Goal: Register for event/course

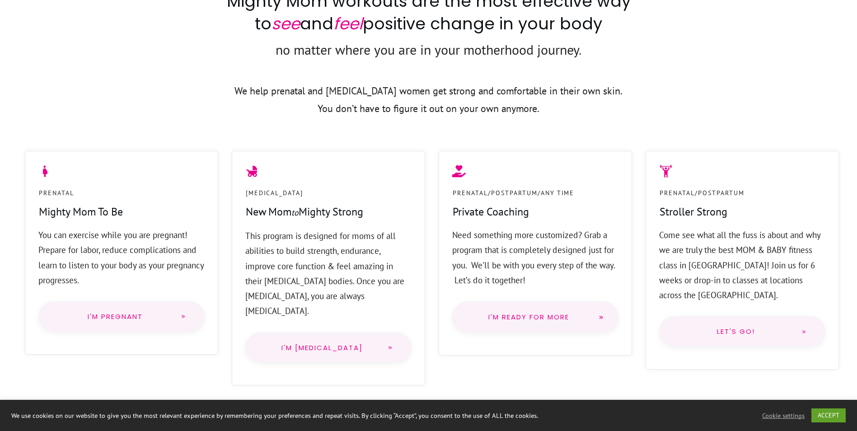
scroll to position [633, 0]
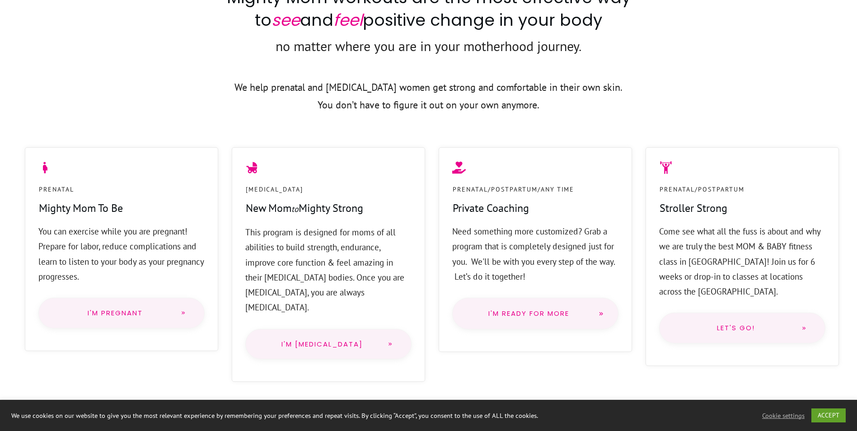
click at [155, 325] on link "I'm Pregnant" at bounding box center [121, 313] width 166 height 31
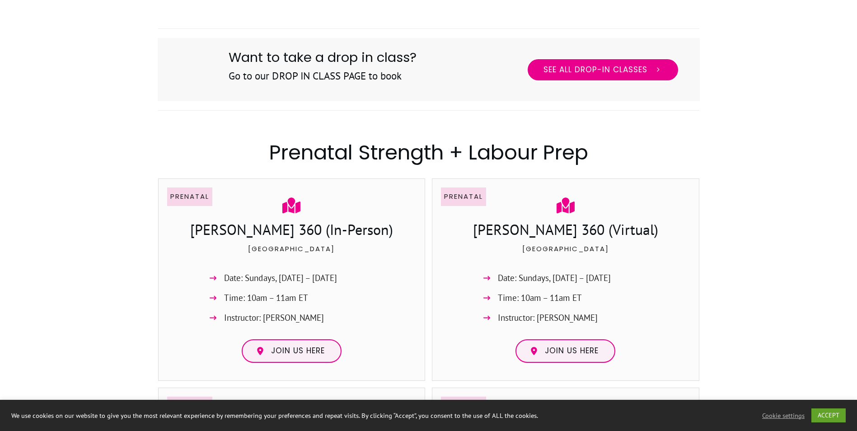
scroll to position [497, 0]
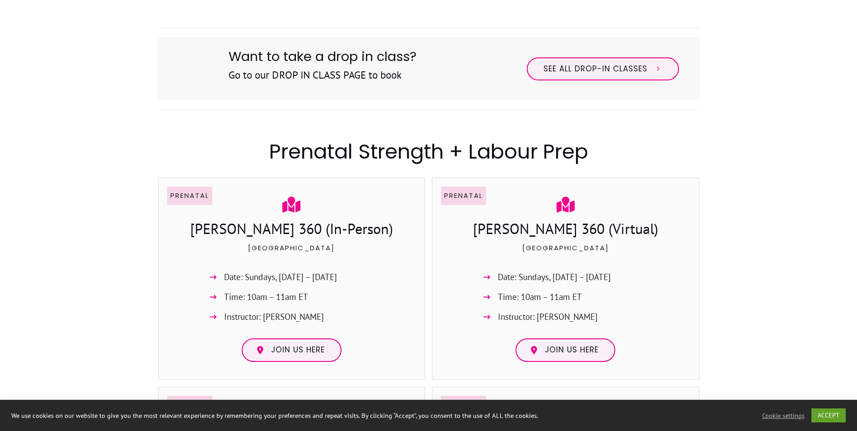
drag, startPoint x: 232, startPoint y: 317, endPoint x: 325, endPoint y: 317, distance: 92.2
click at [325, 317] on li "Instructor: Jessica Darling" at bounding box center [291, 320] width 173 height 20
click at [562, 314] on span "Instructor: Jessica Darling" at bounding box center [548, 317] width 100 height 15
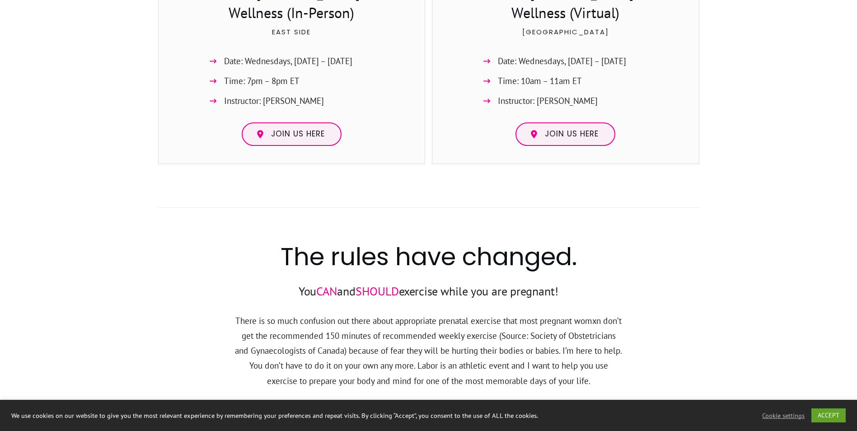
scroll to position [949, 0]
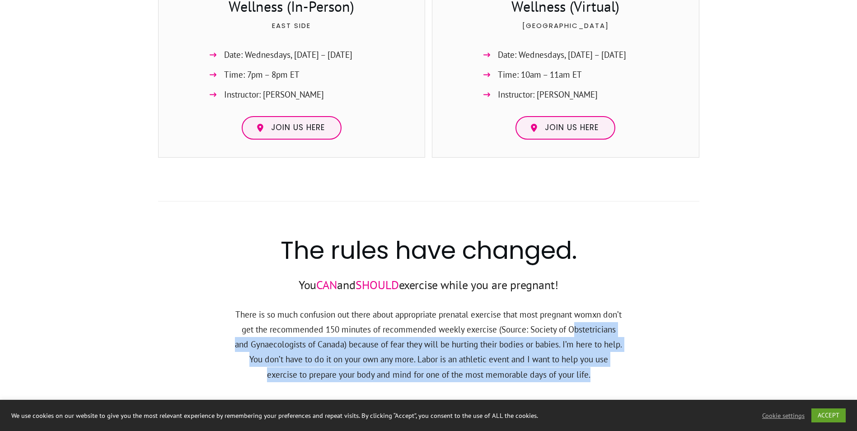
drag, startPoint x: 259, startPoint y: 349, endPoint x: 630, endPoint y: 370, distance: 371.7
click at [630, 370] on div "The rules have changed. You CAN and SHOULD exercise while you are pregnant! The…" at bounding box center [429, 293] width 542 height 202
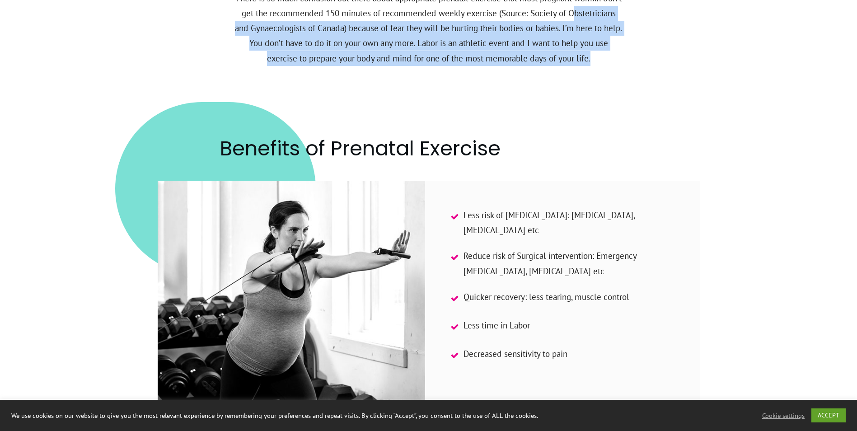
scroll to position [1085, 0]
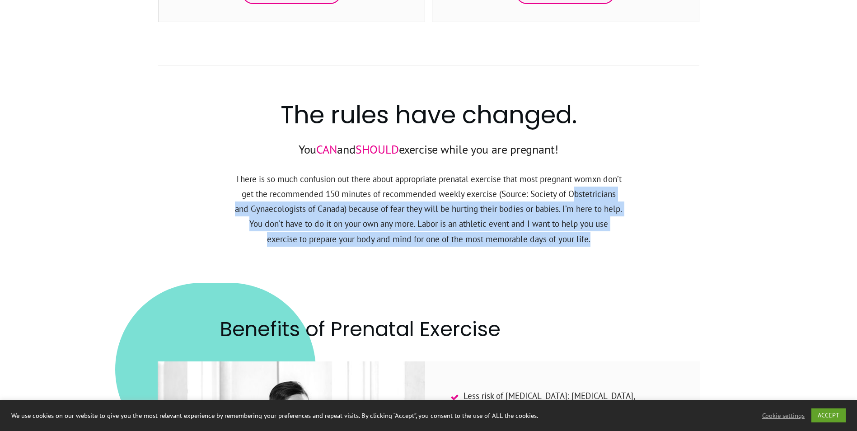
click at [348, 234] on p "There is so much confusion out there about appropriate prenatal exercise that m…" at bounding box center [429, 215] width 389 height 86
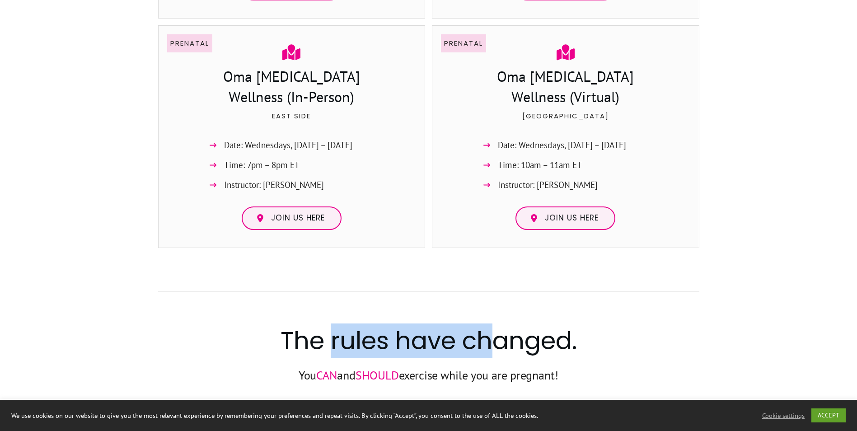
drag, startPoint x: 343, startPoint y: 337, endPoint x: 488, endPoint y: 339, distance: 144.6
click at [488, 339] on h2 "The rules have changed." at bounding box center [428, 344] width 541 height 41
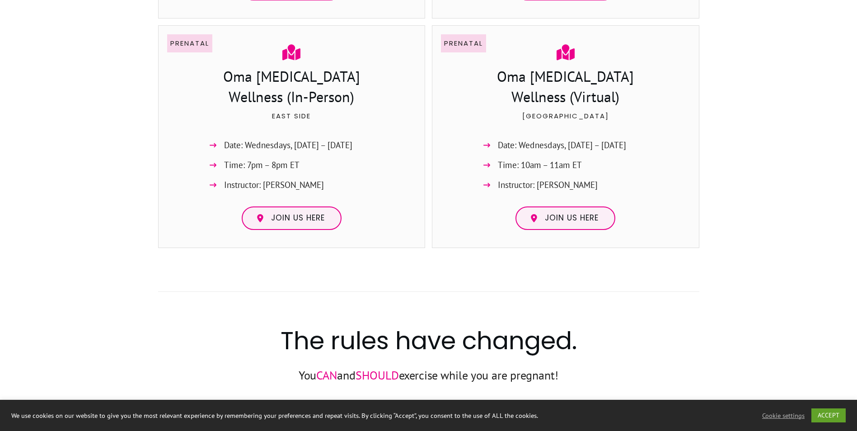
drag, startPoint x: 488, startPoint y: 339, endPoint x: 630, endPoint y: 339, distance: 141.9
click at [630, 339] on h2 "The rules have changed." at bounding box center [428, 344] width 541 height 41
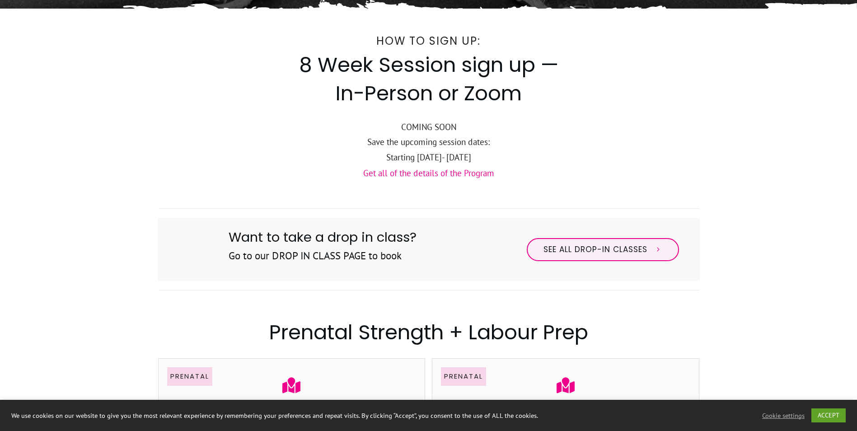
scroll to position [542, 0]
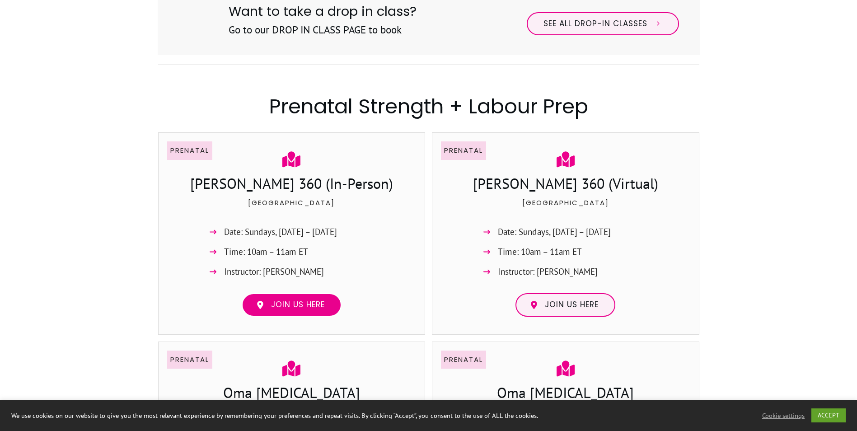
click at [300, 306] on span "Join us here" at bounding box center [298, 305] width 54 height 10
drag, startPoint x: 222, startPoint y: 232, endPoint x: 344, endPoint y: 230, distance: 121.2
click at [344, 230] on li "Date: Sundays, Sept. 7 – Oct. 26" at bounding box center [291, 235] width 173 height 20
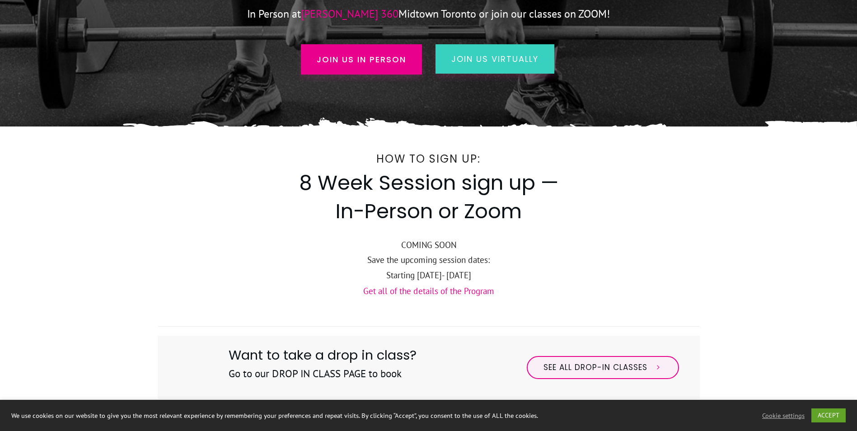
scroll to position [45, 0]
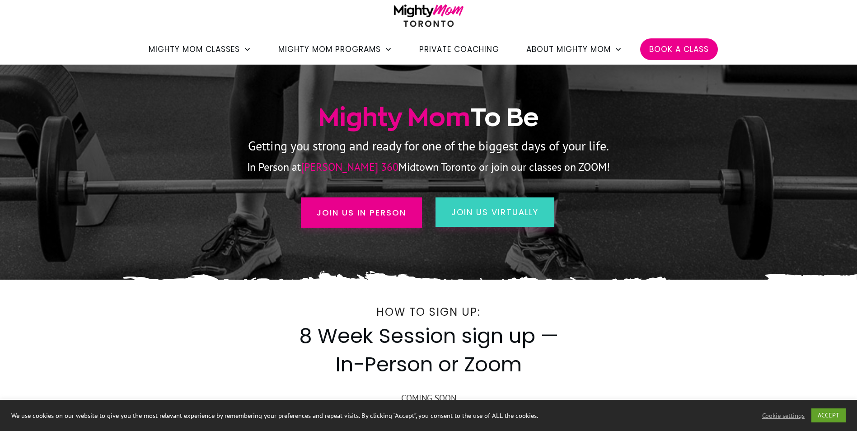
click at [461, 51] on span "Private Coaching" at bounding box center [459, 49] width 80 height 15
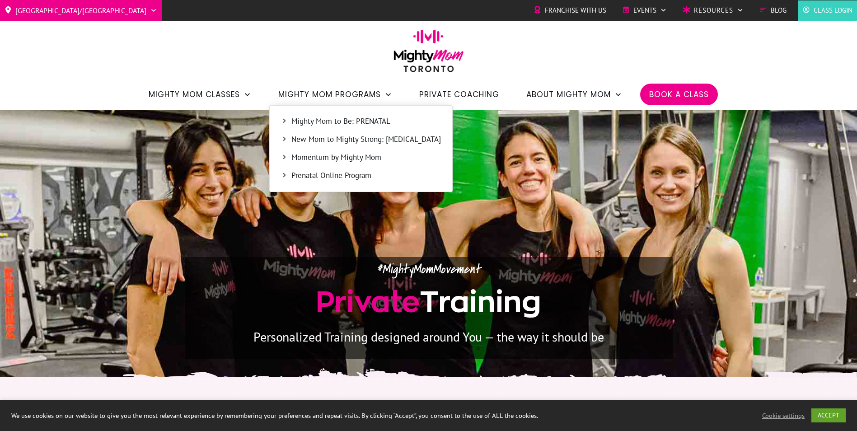
click at [351, 121] on span "Mighty Mom to Be: PRENATAL" at bounding box center [367, 122] width 150 height 12
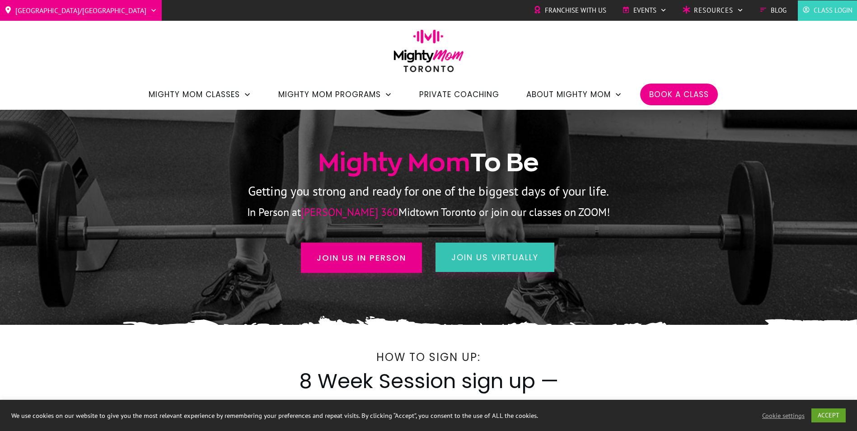
click at [469, 263] on span "join us virtually" at bounding box center [495, 257] width 87 height 11
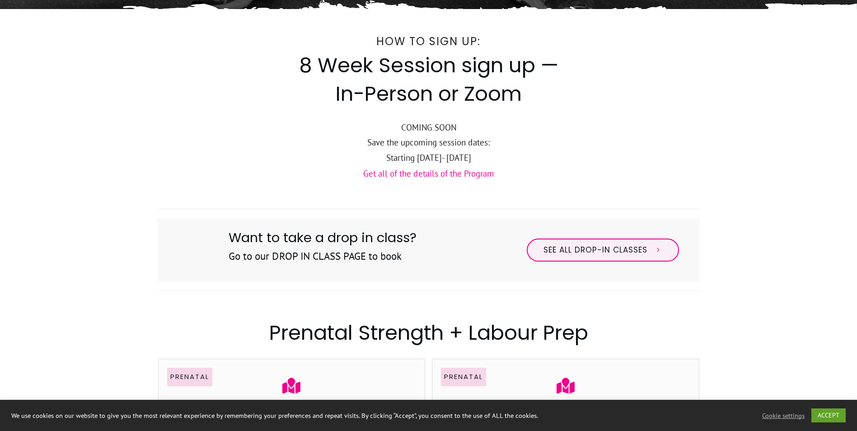
scroll to position [316, 0]
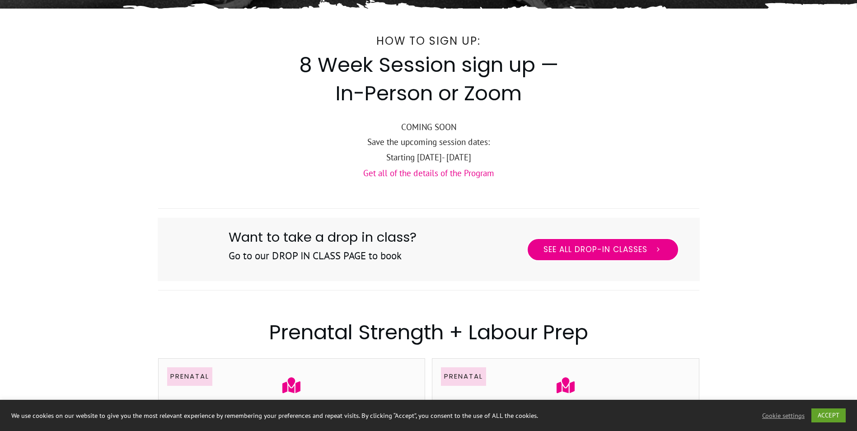
click at [586, 250] on span "See All Drop-in Classes" at bounding box center [596, 250] width 104 height 10
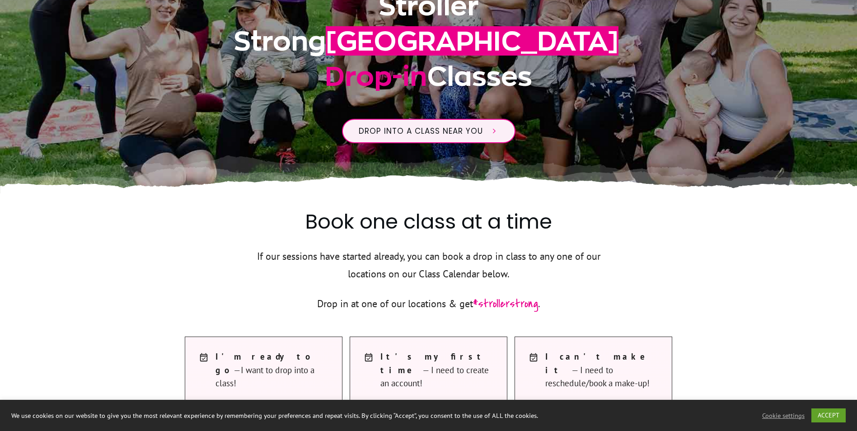
scroll to position [226, 0]
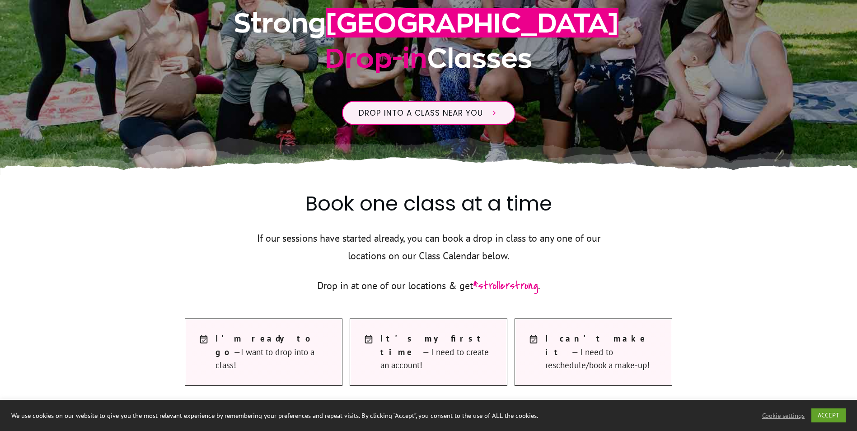
click at [290, 339] on span "I'm ready to go —I want to drop into a class!" at bounding box center [275, 352] width 118 height 40
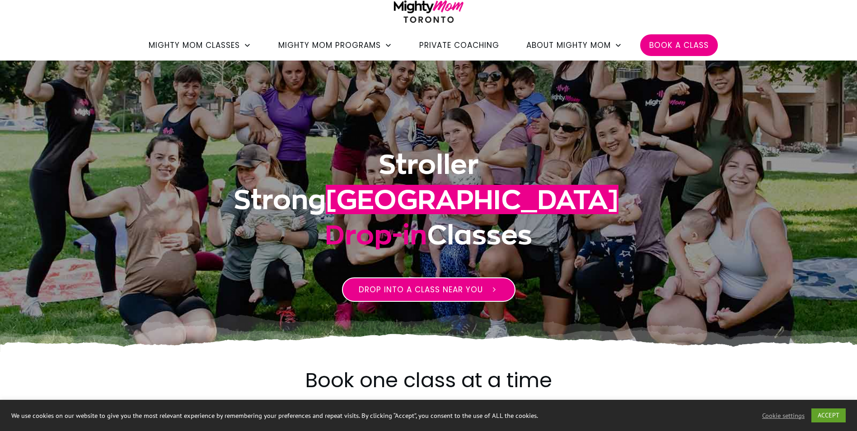
scroll to position [0, 0]
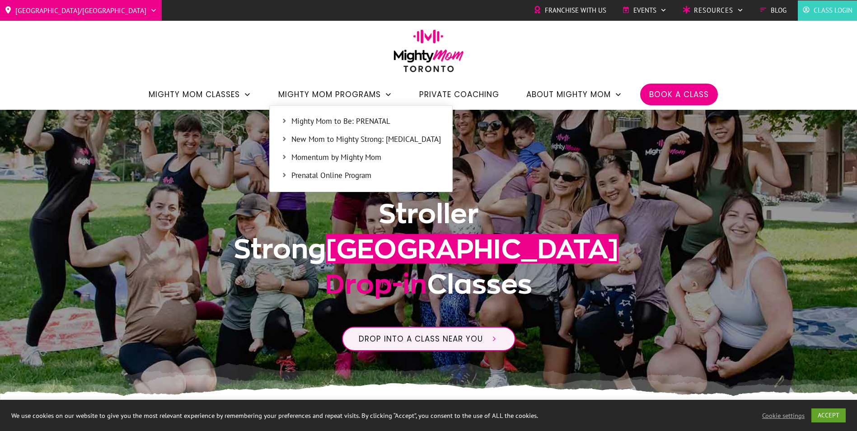
click at [340, 177] on span "Prenatal Online Program" at bounding box center [367, 176] width 150 height 12
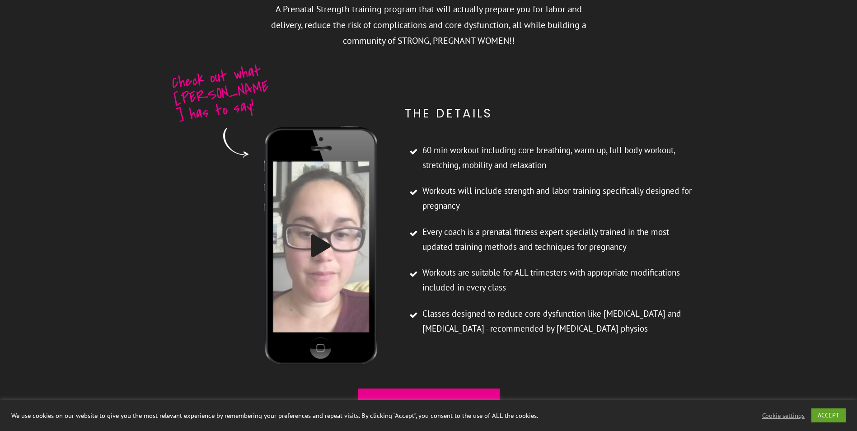
scroll to position [2622, 0]
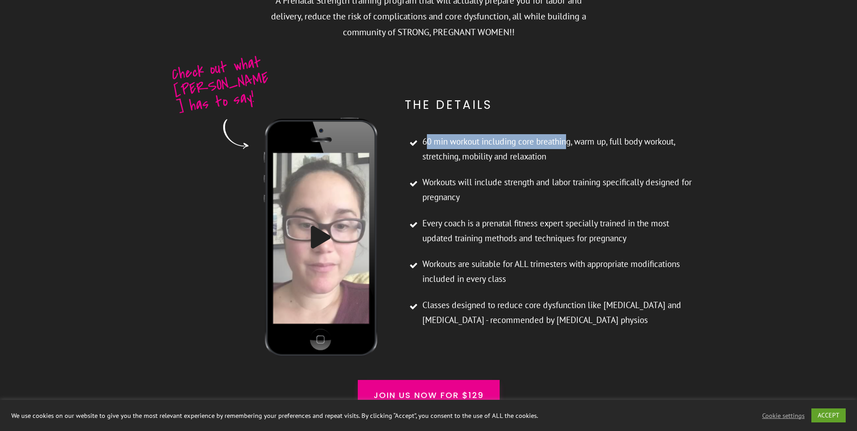
drag, startPoint x: 426, startPoint y: 128, endPoint x: 569, endPoint y: 127, distance: 143.3
click at [569, 134] on span "60 min workout including core breathing, warm up, full body workout, stretching…" at bounding box center [561, 149] width 277 height 30
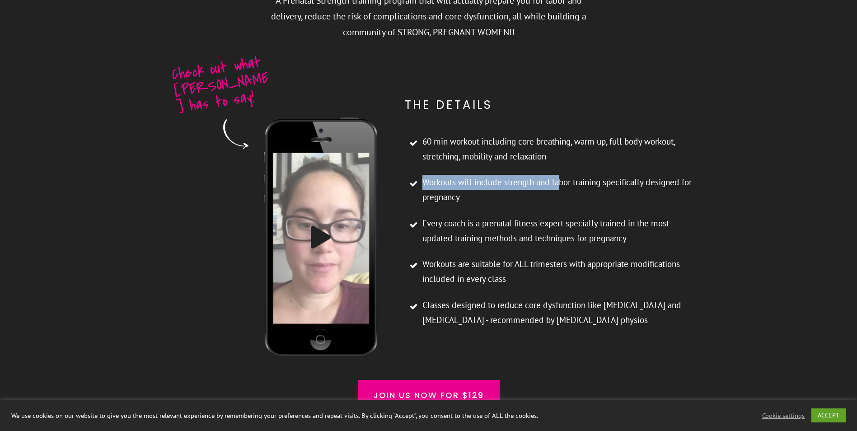
drag, startPoint x: 424, startPoint y: 169, endPoint x: 559, endPoint y: 170, distance: 134.7
click at [559, 175] on span "Workouts will include strength and labor training specifically designed for pre…" at bounding box center [561, 190] width 277 height 30
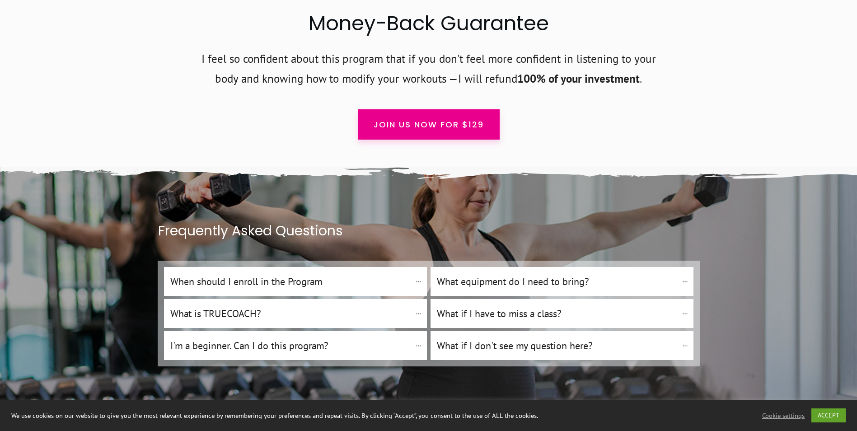
scroll to position [4927, 0]
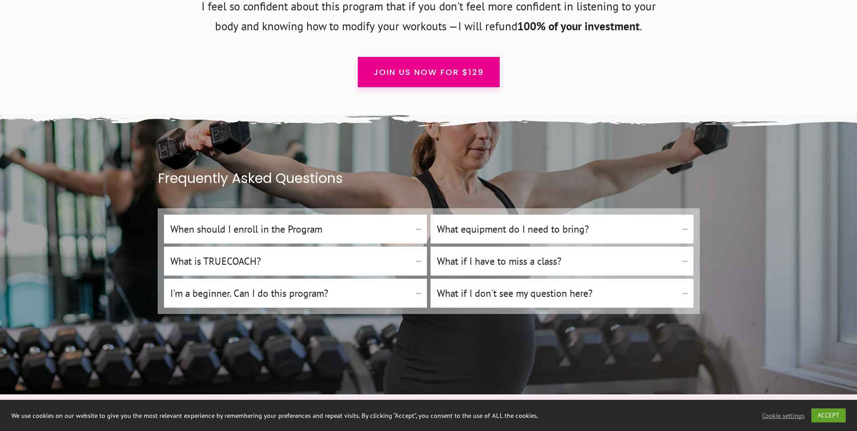
click at [505, 254] on h4 "What if I have to miss a class?" at bounding box center [557, 261] width 241 height 15
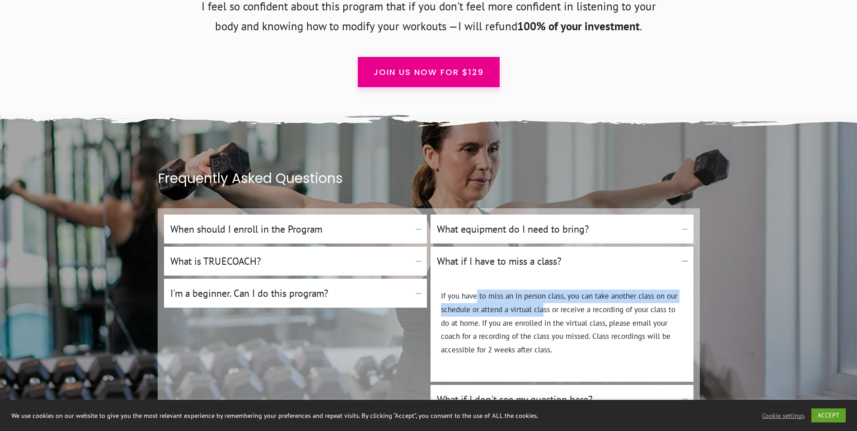
drag, startPoint x: 477, startPoint y: 264, endPoint x: 544, endPoint y: 278, distance: 67.9
click at [544, 290] on p "If you have to miss an in person class, you can take another class on our sched…" at bounding box center [562, 329] width 242 height 78
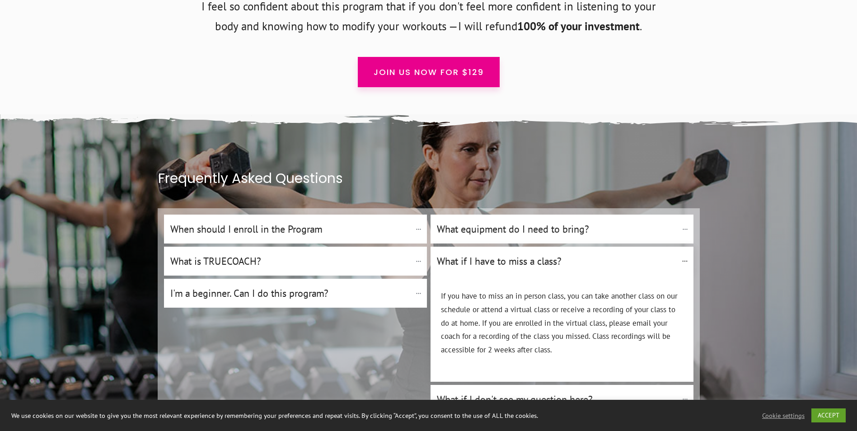
click at [544, 290] on p "If you have to miss an in person class, you can take another class on our sched…" at bounding box center [562, 329] width 242 height 78
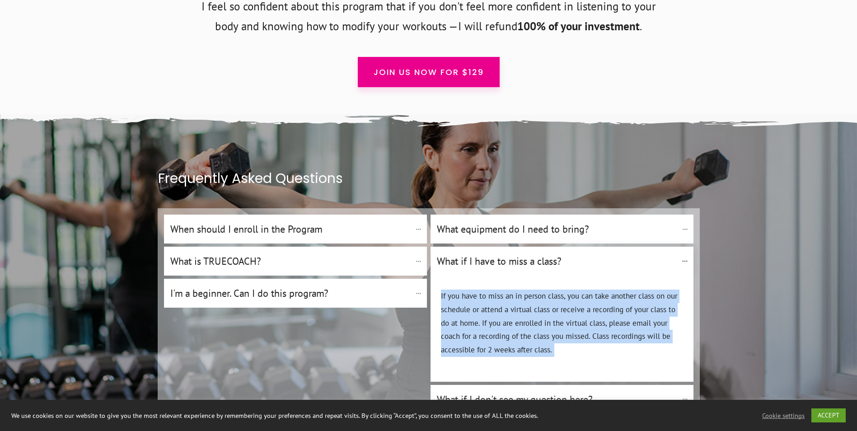
click at [544, 290] on p "If you have to miss an in person class, you can take another class on our sched…" at bounding box center [562, 329] width 242 height 78
drag, startPoint x: 544, startPoint y: 278, endPoint x: 619, endPoint y: 294, distance: 76.9
click at [619, 294] on p "If you have to miss an in person class, you can take another class on our sched…" at bounding box center [562, 329] width 242 height 78
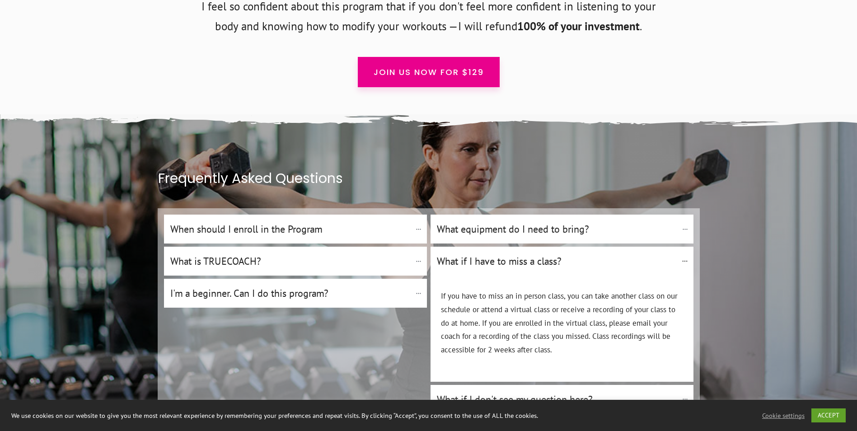
click at [464, 221] on h4 "What equipment do I need to bring?" at bounding box center [557, 228] width 241 height 15
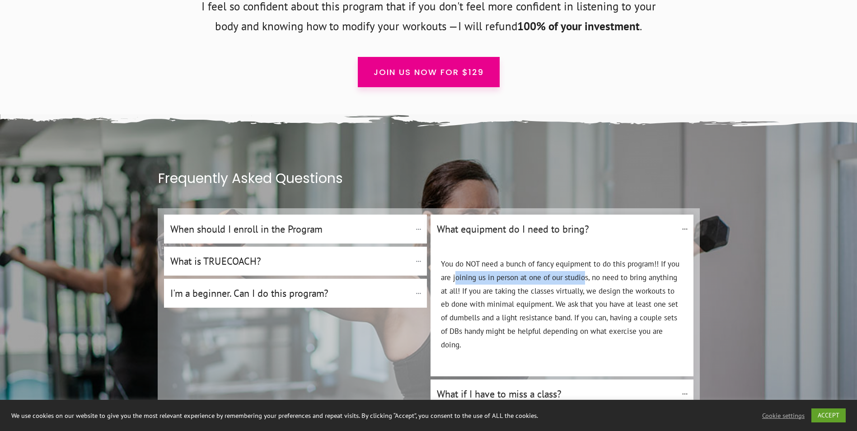
drag, startPoint x: 455, startPoint y: 242, endPoint x: 586, endPoint y: 241, distance: 131.1
click at [586, 258] on p "You do NOT need a bunch of fancy equipment to do this program!! If you are join…" at bounding box center [562, 310] width 242 height 105
drag, startPoint x: 490, startPoint y: 256, endPoint x: 563, endPoint y: 256, distance: 72.8
click at [563, 258] on p "You do NOT need a bunch of fancy equipment to do this program!! If you are join…" at bounding box center [562, 310] width 242 height 105
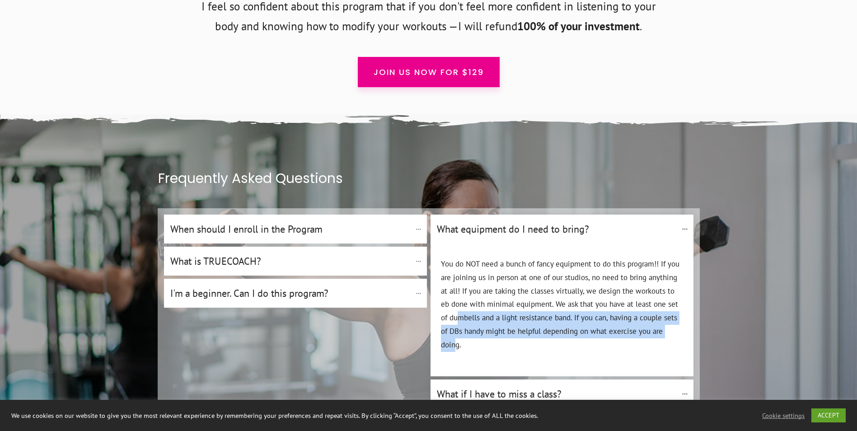
drag, startPoint x: 449, startPoint y: 283, endPoint x: 668, endPoint y: 291, distance: 218.9
click at [668, 291] on p "You do NOT need a bunch of fancy equipment to do this program!! If you are join…" at bounding box center [562, 310] width 242 height 105
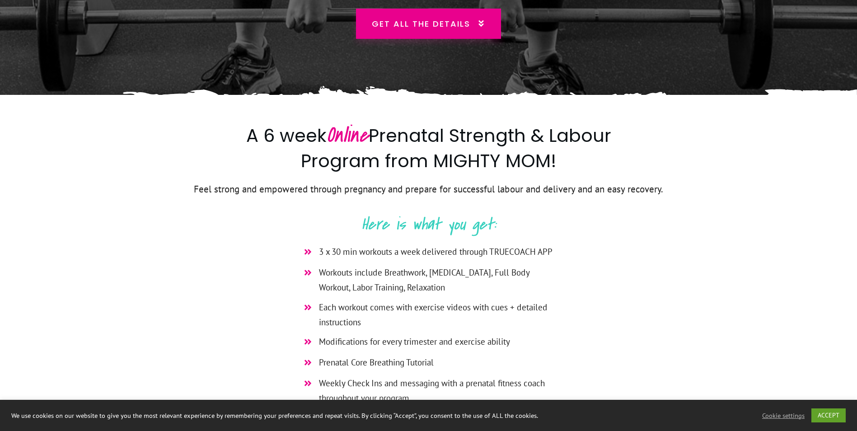
scroll to position [10, 0]
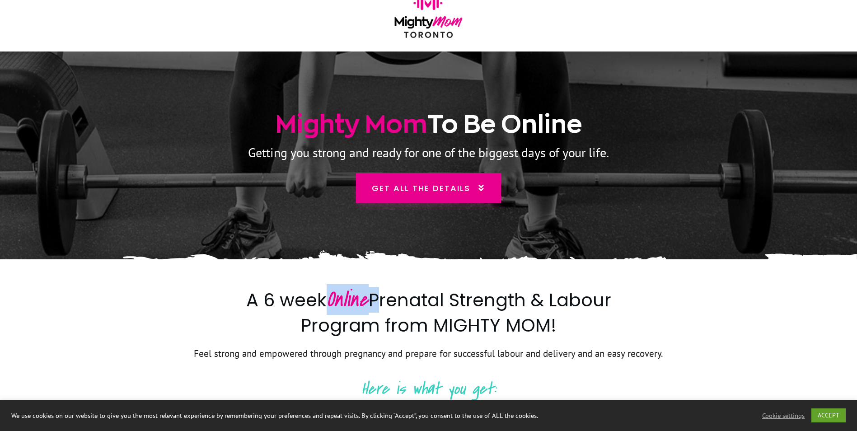
drag, startPoint x: 341, startPoint y: 298, endPoint x: 372, endPoint y: 294, distance: 30.6
click at [372, 294] on h2 "A 6 week Online Prenatal Strength & Labour Program from MIGHTY MOM!" at bounding box center [428, 316] width 395 height 58
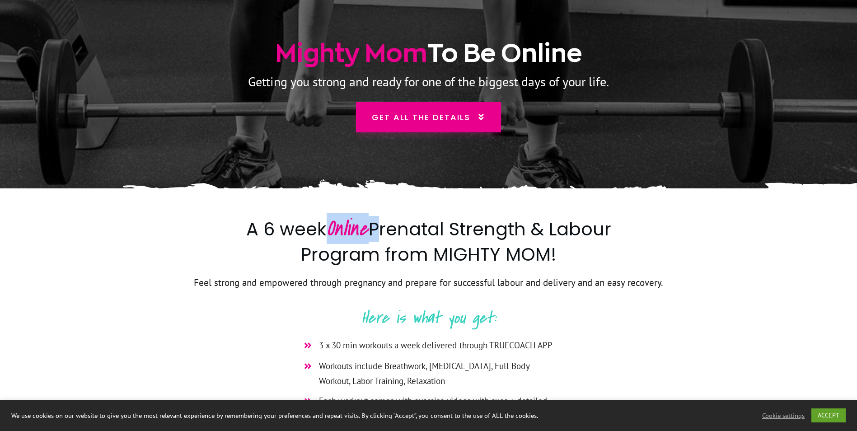
scroll to position [191, 0]
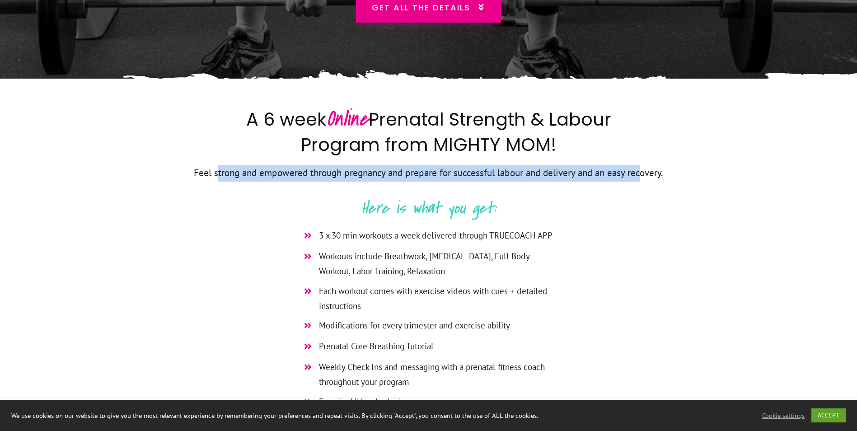
drag, startPoint x: 220, startPoint y: 172, endPoint x: 640, endPoint y: 175, distance: 420.4
click at [640, 175] on p "Feel strong and empowered through pregnancy and prepare for successful labour a…" at bounding box center [428, 179] width 541 height 28
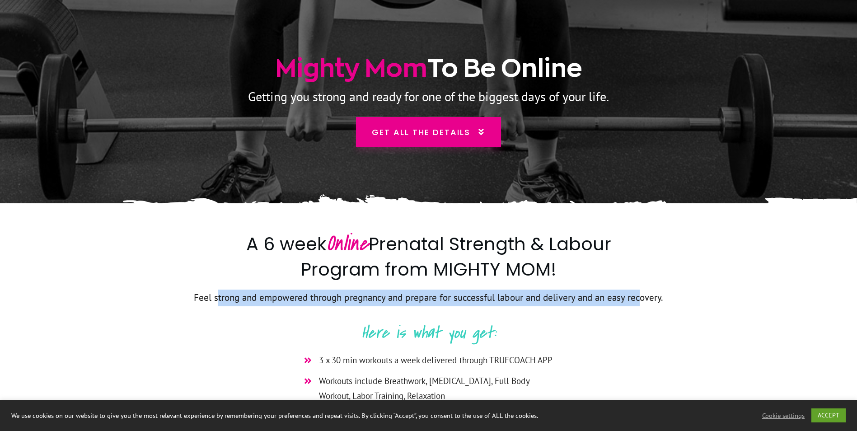
scroll to position [0, 0]
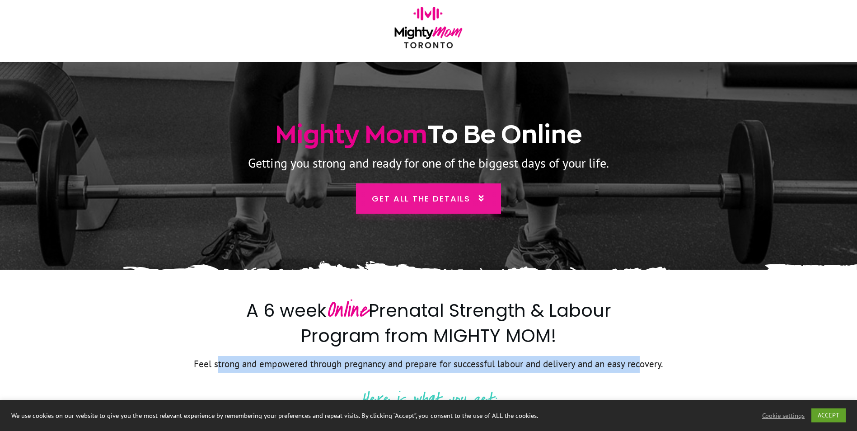
click at [435, 198] on span "Get all the details" at bounding box center [421, 199] width 99 height 12
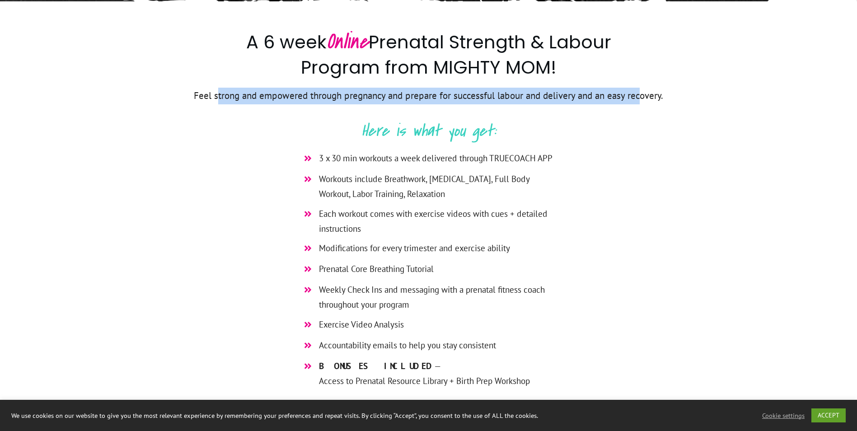
scroll to position [270, 0]
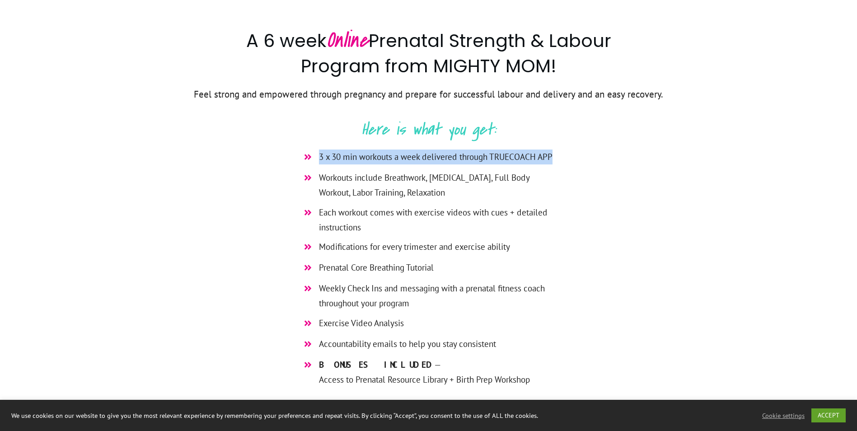
drag, startPoint x: 313, startPoint y: 155, endPoint x: 555, endPoint y: 151, distance: 241.9
click at [555, 151] on li "3 x 30 min workouts a week delivered through TRUECOACH APP" at bounding box center [428, 160] width 259 height 21
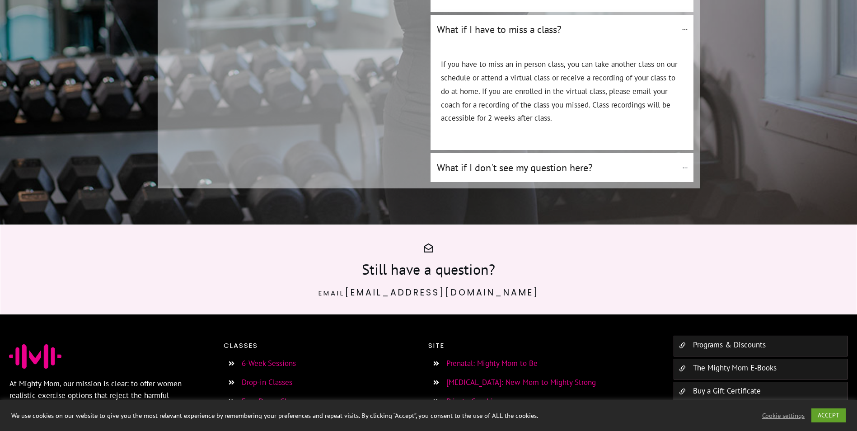
scroll to position [5344, 0]
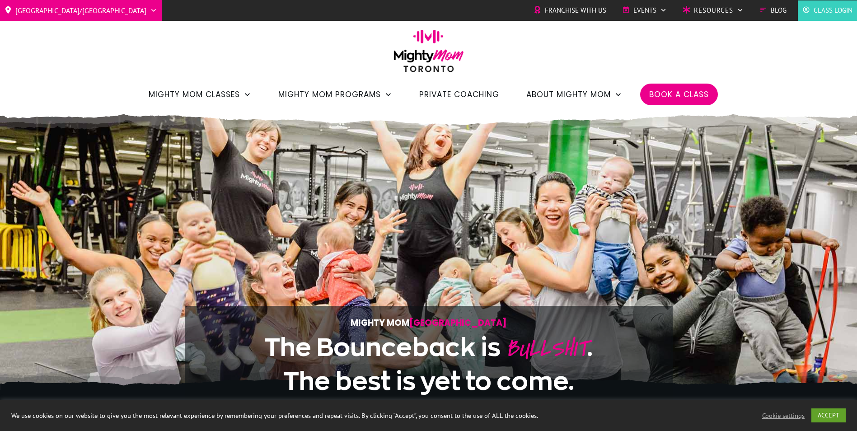
click at [676, 93] on span "Book a Class" at bounding box center [680, 94] width 60 height 15
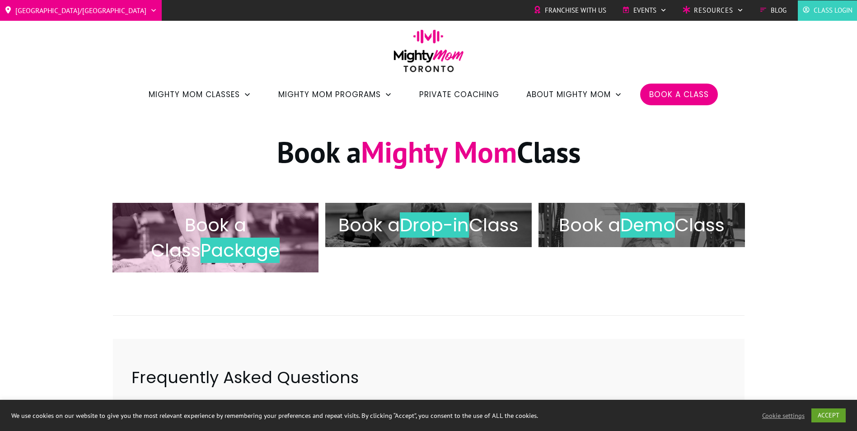
click at [216, 255] on span "Package" at bounding box center [240, 250] width 79 height 25
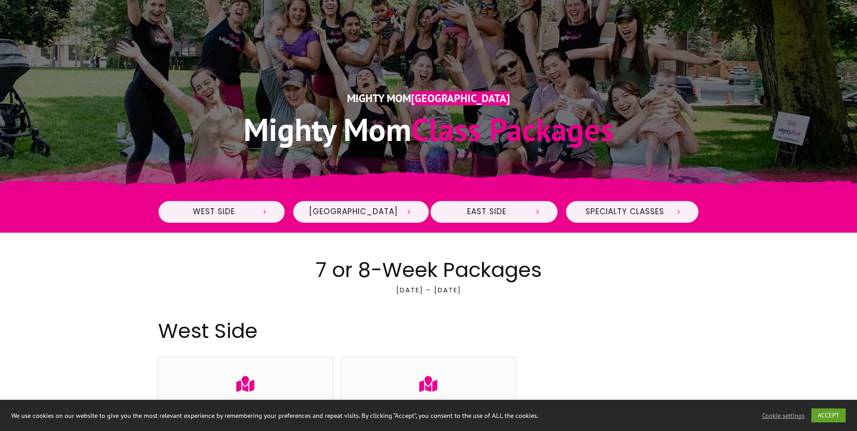
scroll to position [181, 0]
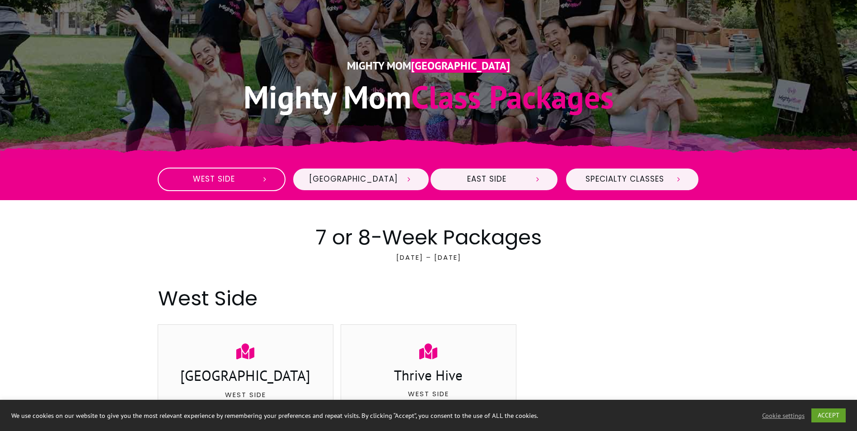
click at [206, 180] on span "West Side" at bounding box center [214, 179] width 80 height 10
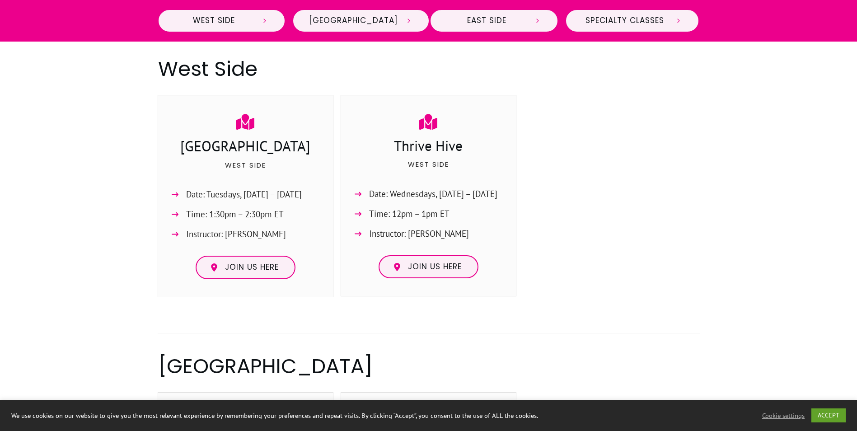
scroll to position [414, 0]
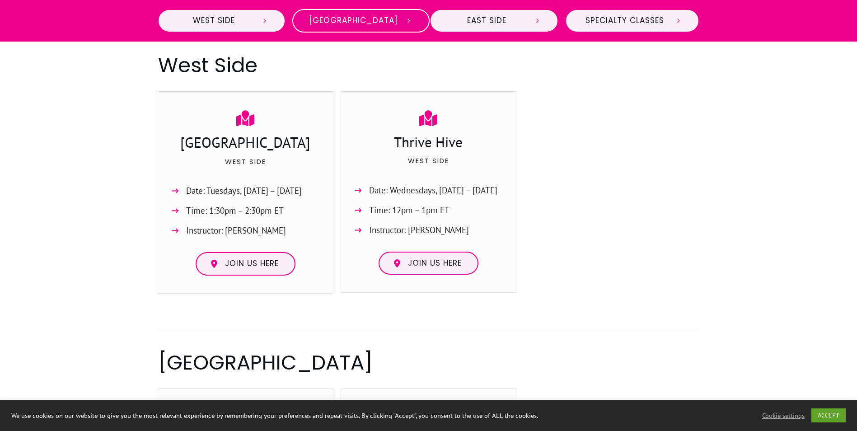
click at [380, 28] on link "Midtown" at bounding box center [360, 21] width 137 height 24
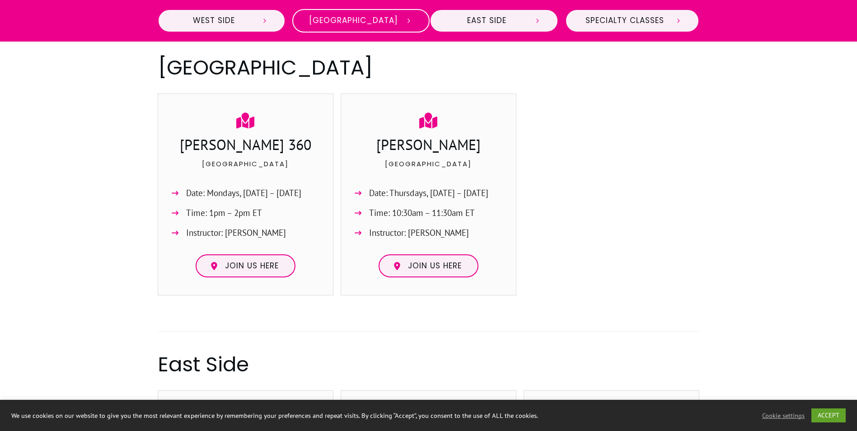
scroll to position [711, 0]
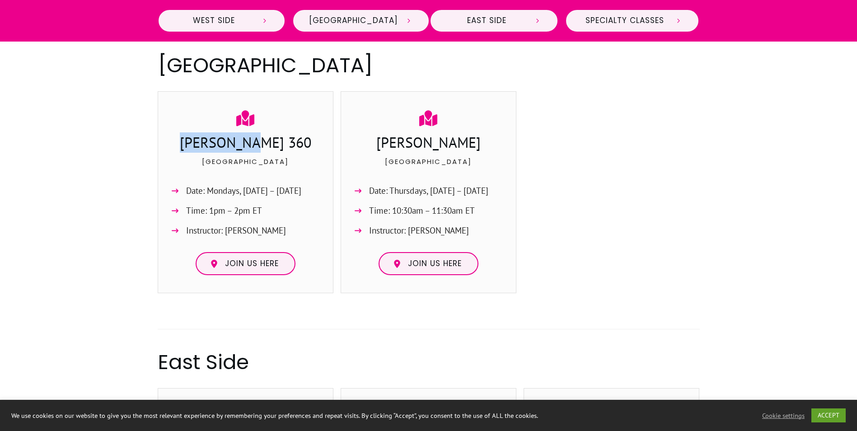
drag, startPoint x: 208, startPoint y: 145, endPoint x: 287, endPoint y: 144, distance: 79.6
click at [287, 144] on h3 "Ferris 360" at bounding box center [245, 143] width 157 height 23
copy h3 "Ferris 360"
click at [256, 266] on span "Join us here" at bounding box center [252, 264] width 54 height 10
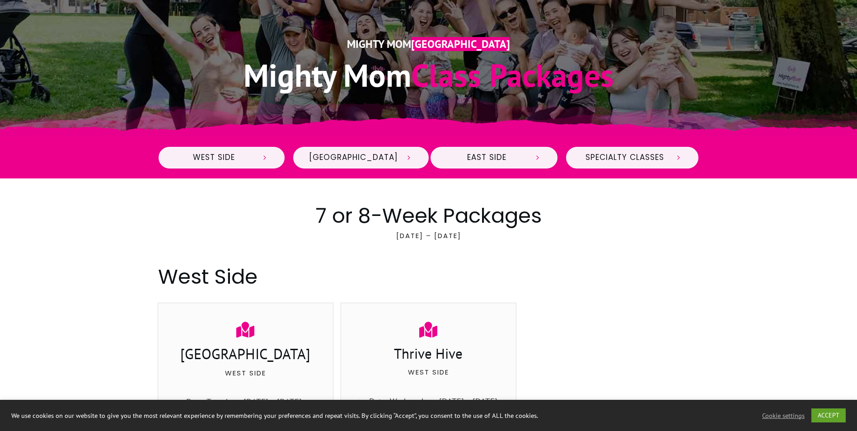
scroll to position [226, 0]
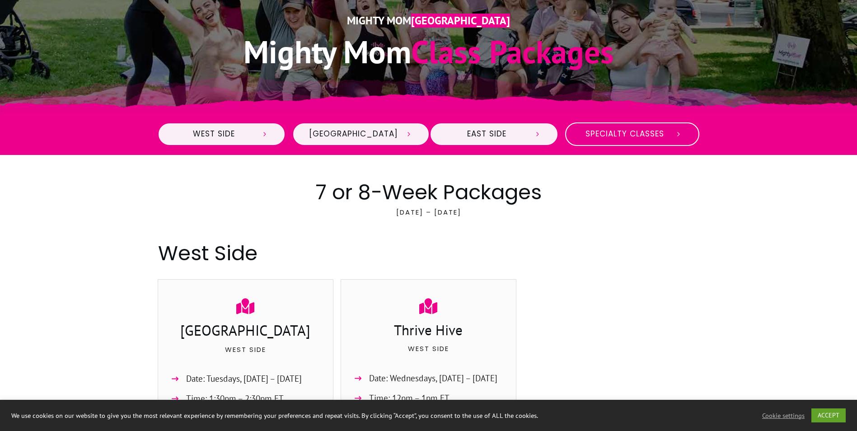
click at [604, 134] on span "Specialty Classes" at bounding box center [625, 134] width 86 height 10
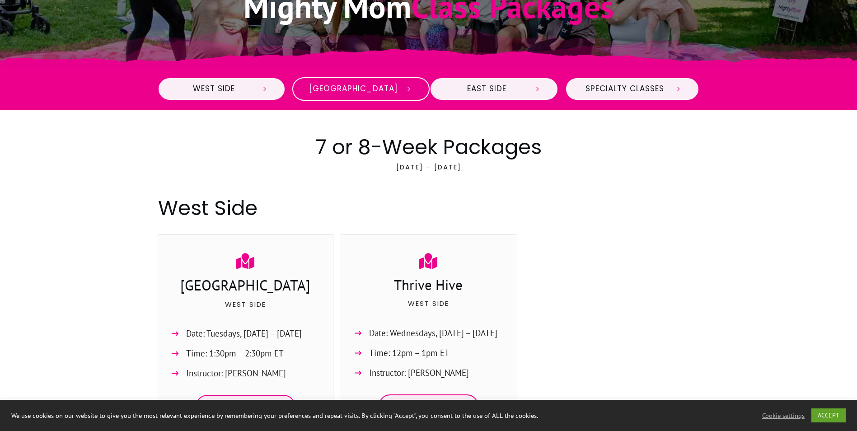
click at [354, 79] on link "Midtown" at bounding box center [360, 89] width 137 height 24
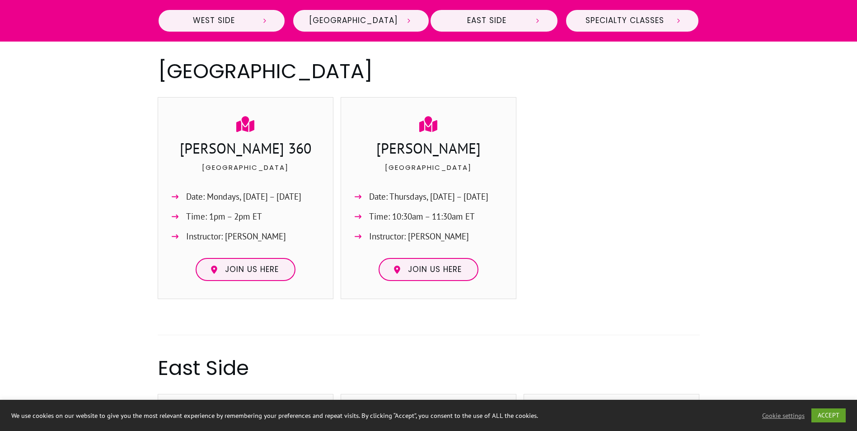
scroll to position [711, 0]
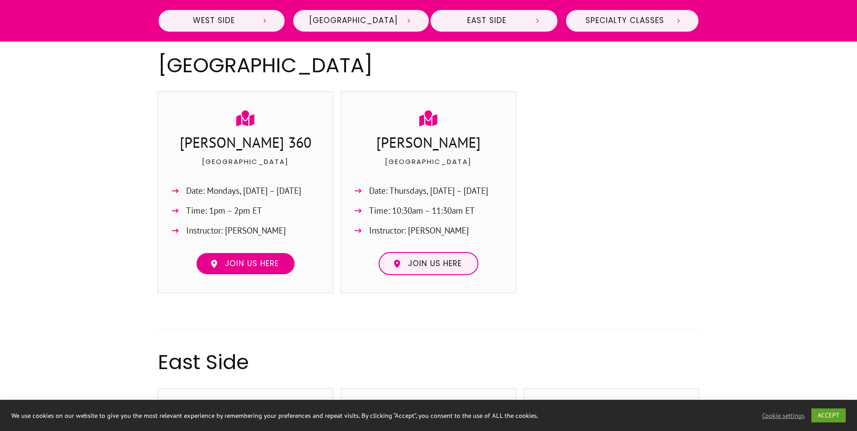
click at [239, 264] on span "Join us here" at bounding box center [252, 264] width 54 height 10
click at [670, 212] on div at bounding box center [612, 195] width 176 height 209
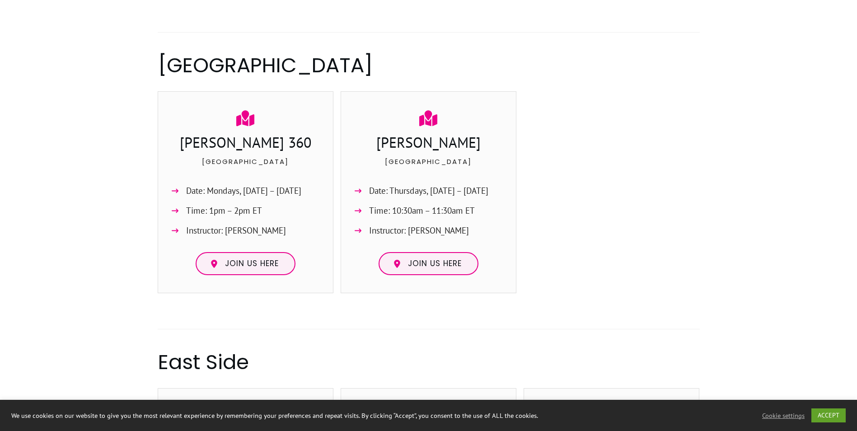
scroll to position [0, 0]
